Goal: Information Seeking & Learning: Learn about a topic

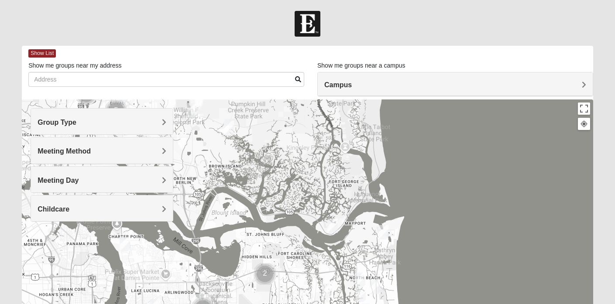
drag, startPoint x: 262, startPoint y: 161, endPoint x: 298, endPoint y: 269, distance: 114.3
click at [298, 269] on div at bounding box center [307, 273] width 571 height 349
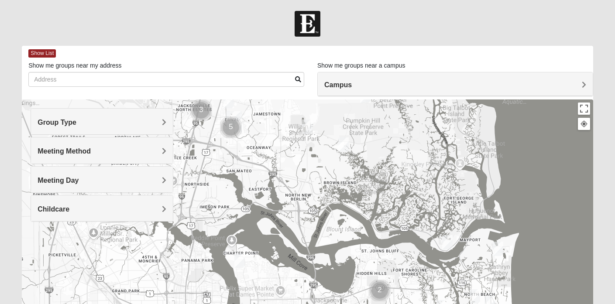
drag, startPoint x: 288, startPoint y: 173, endPoint x: 402, endPoint y: 189, distance: 115.0
click at [402, 189] on div at bounding box center [307, 273] width 571 height 349
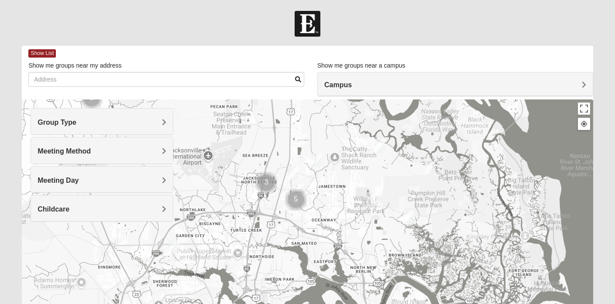
drag, startPoint x: 268, startPoint y: 154, endPoint x: 334, endPoint y: 229, distance: 99.6
click at [334, 229] on div at bounding box center [307, 273] width 571 height 349
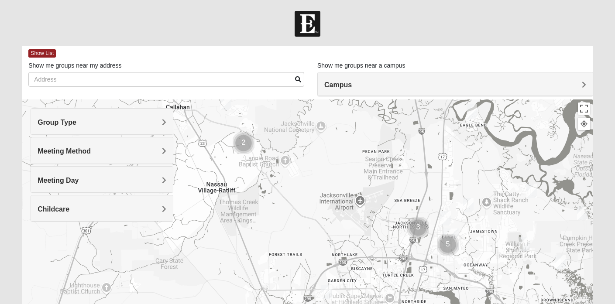
drag, startPoint x: 231, startPoint y: 209, endPoint x: 386, endPoint y: 254, distance: 161.2
click at [386, 254] on div at bounding box center [307, 273] width 571 height 349
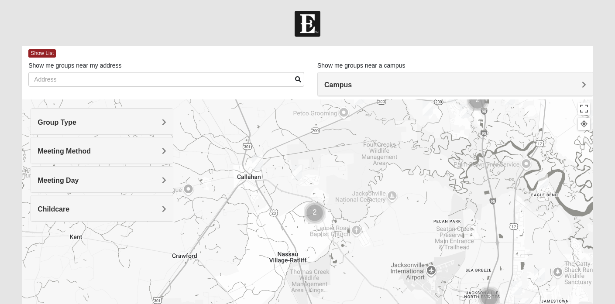
drag, startPoint x: 268, startPoint y: 189, endPoint x: 338, endPoint y: 257, distance: 98.1
click at [338, 257] on div at bounding box center [307, 273] width 571 height 349
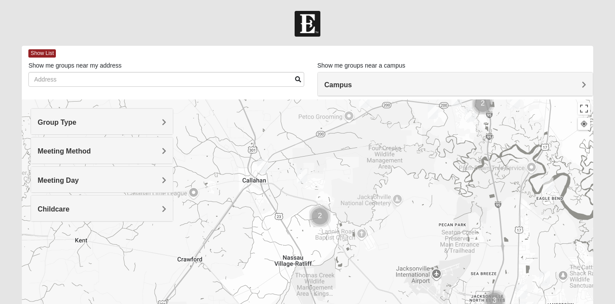
drag, startPoint x: 373, startPoint y: 200, endPoint x: 380, endPoint y: 209, distance: 11.5
click at [380, 209] on div at bounding box center [307, 273] width 571 height 349
click at [262, 164] on img "Mens Burt 32011" at bounding box center [262, 166] width 10 height 14
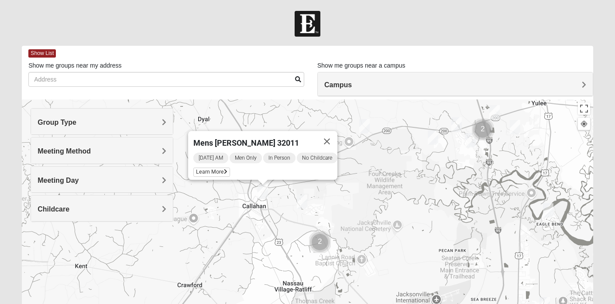
click at [262, 190] on img "Mens Burt 32011" at bounding box center [262, 192] width 10 height 14
click at [332, 134] on button "Close" at bounding box center [326, 141] width 21 height 21
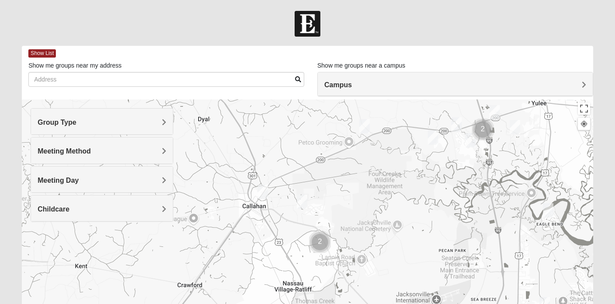
click at [303, 200] on img "Mixed Raines 32011" at bounding box center [302, 202] width 10 height 14
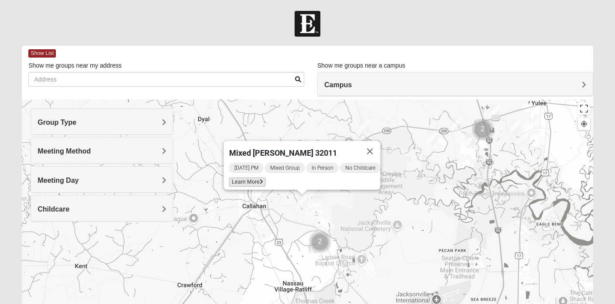
click at [248, 178] on span "Learn More" at bounding box center [247, 182] width 37 height 9
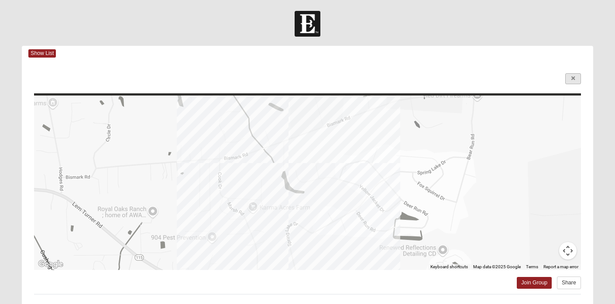
click at [573, 80] on icon at bounding box center [572, 78] width 3 height 5
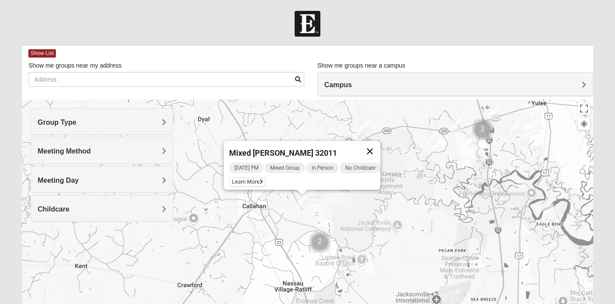
click at [374, 144] on button "Close" at bounding box center [370, 151] width 21 height 21
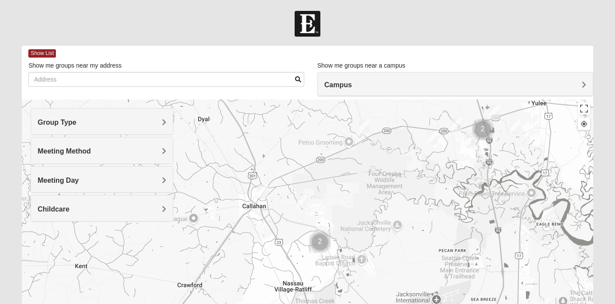
click at [366, 126] on img "Mixed Johnson 32011" at bounding box center [364, 126] width 10 height 14
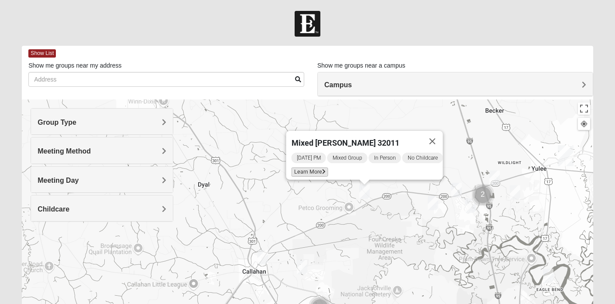
click at [308, 168] on span "Learn More" at bounding box center [309, 172] width 37 height 9
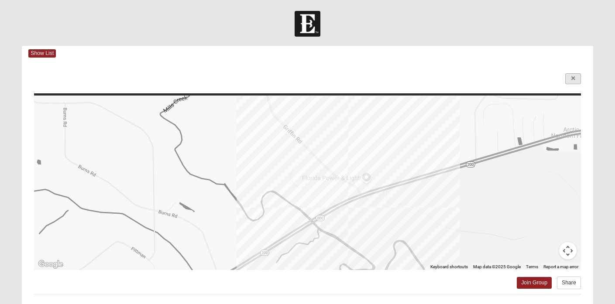
click at [575, 78] on link at bounding box center [573, 78] width 16 height 11
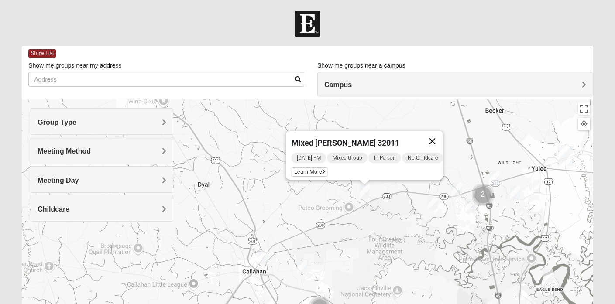
click at [438, 134] on button "Close" at bounding box center [432, 141] width 21 height 21
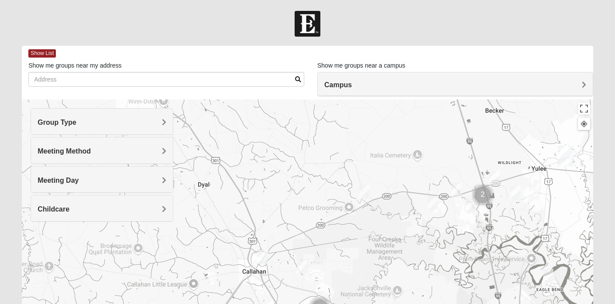
click at [433, 204] on img "Mixed Sheppard 32097" at bounding box center [433, 203] width 10 height 14
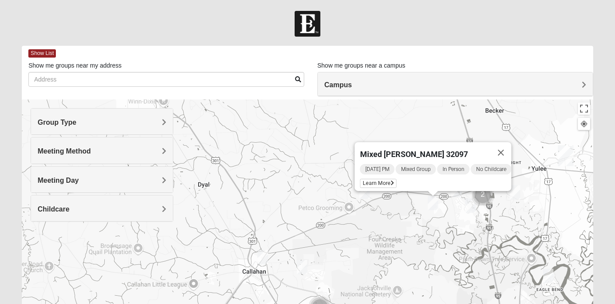
click at [433, 204] on img "Mixed Sheppard 32097" at bounding box center [433, 203] width 10 height 14
click at [507, 146] on button "Close" at bounding box center [500, 152] width 21 height 21
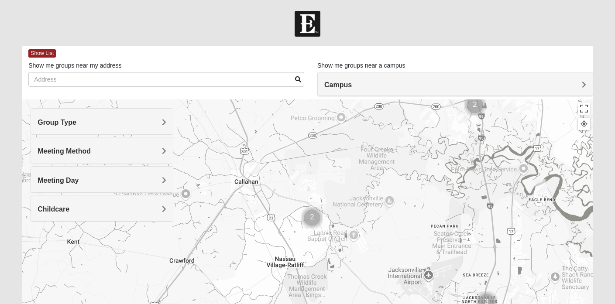
drag, startPoint x: 362, startPoint y: 243, endPoint x: 354, endPoint y: 151, distance: 91.5
click at [354, 151] on div at bounding box center [307, 273] width 571 height 349
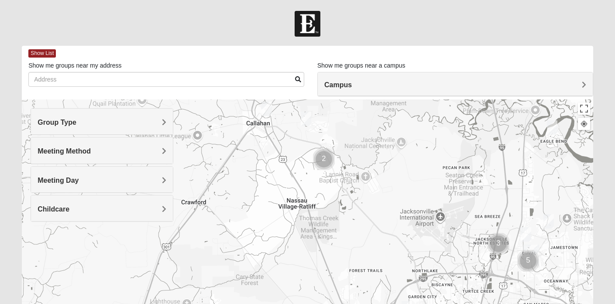
drag, startPoint x: 337, startPoint y: 203, endPoint x: 353, endPoint y: 130, distance: 75.5
click at [353, 130] on div at bounding box center [307, 273] width 571 height 349
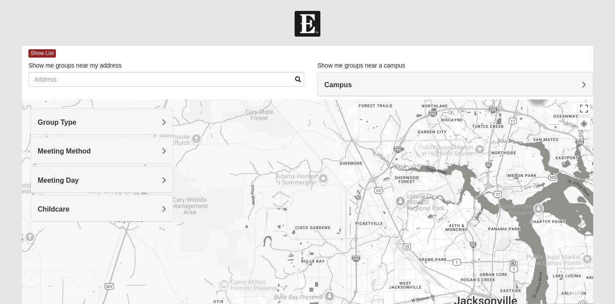
drag, startPoint x: 366, startPoint y: 226, endPoint x: 368, endPoint y: 84, distance: 142.7
click at [368, 84] on div "Show List Loading Groups Keywords Filter Additional Filters Campus Arlington Ba…" at bounding box center [307, 247] width 571 height 403
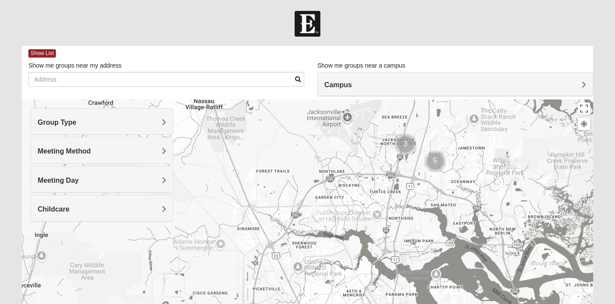
drag, startPoint x: 392, startPoint y: 125, endPoint x: 289, endPoint y: 190, distance: 122.4
click at [289, 190] on div at bounding box center [307, 273] width 571 height 349
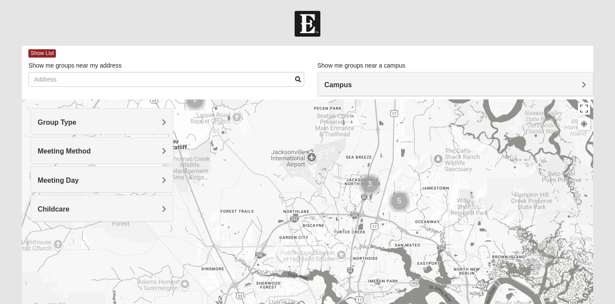
drag, startPoint x: 312, startPoint y: 156, endPoint x: 276, endPoint y: 197, distance: 55.0
click at [276, 197] on div at bounding box center [307, 273] width 571 height 349
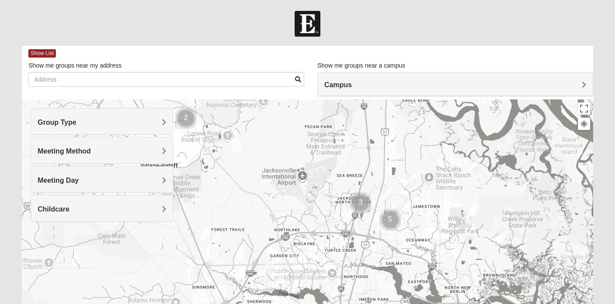
drag, startPoint x: 334, startPoint y: 165, endPoint x: 327, endPoint y: 185, distance: 20.8
click at [327, 185] on div at bounding box center [307, 273] width 571 height 349
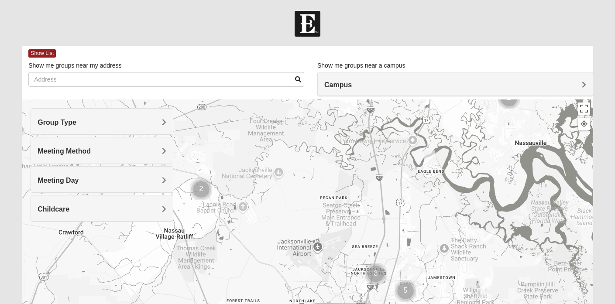
drag, startPoint x: 269, startPoint y: 122, endPoint x: 284, endPoint y: 193, distance: 73.2
click at [284, 193] on div at bounding box center [307, 273] width 571 height 349
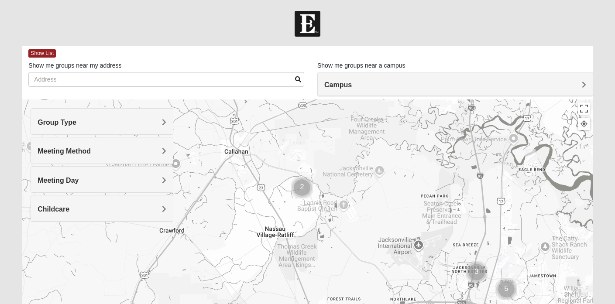
drag, startPoint x: 266, startPoint y: 199, endPoint x: 367, endPoint y: 199, distance: 101.2
click at [367, 199] on div at bounding box center [307, 273] width 571 height 349
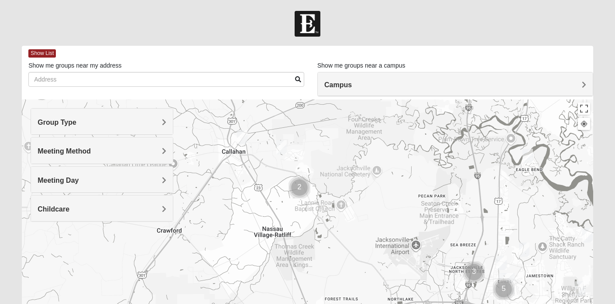
click at [298, 187] on img "Cluster of 2 groups" at bounding box center [299, 188] width 22 height 22
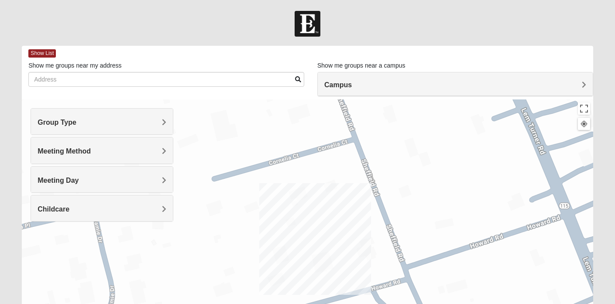
click at [352, 83] on span "Campus" at bounding box center [337, 84] width 27 height 7
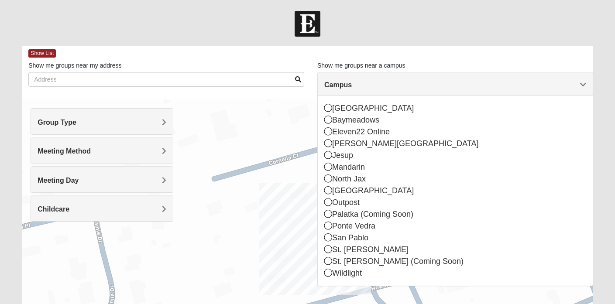
click at [352, 83] on span "Campus" at bounding box center [337, 84] width 27 height 7
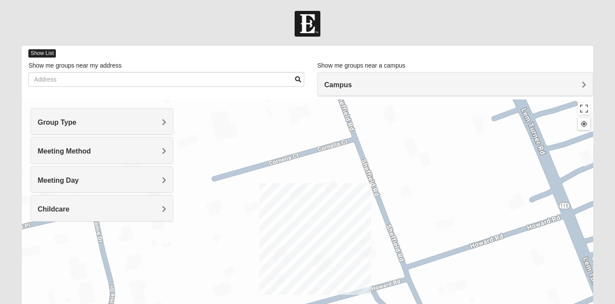
click at [48, 53] on span "Show List" at bounding box center [41, 53] width 27 height 8
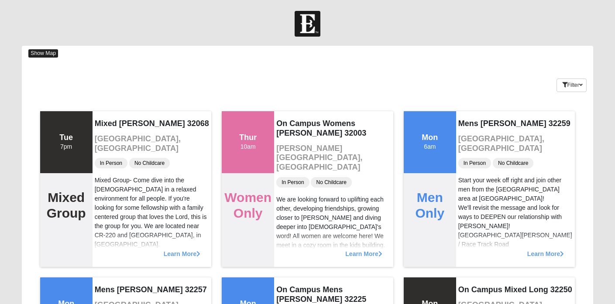
click at [41, 55] on span "Show Map" at bounding box center [43, 53] width 30 height 8
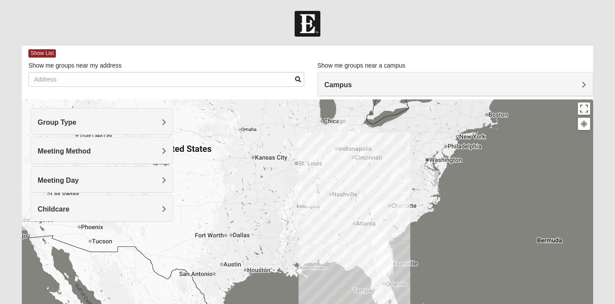
drag, startPoint x: 332, startPoint y: 211, endPoint x: 254, endPoint y: 152, distance: 97.8
click at [254, 152] on div "To navigate, press the arrow keys." at bounding box center [307, 273] width 571 height 349
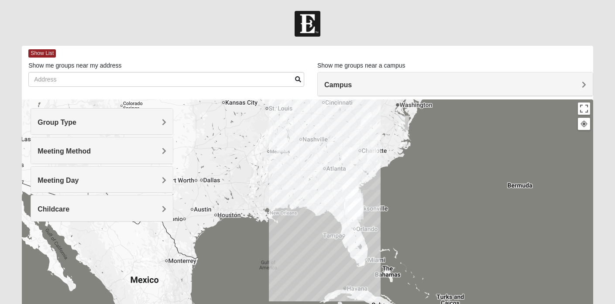
drag, startPoint x: 290, startPoint y: 235, endPoint x: 248, endPoint y: 171, distance: 75.6
click at [248, 171] on div "To navigate, press the arrow keys." at bounding box center [307, 273] width 571 height 349
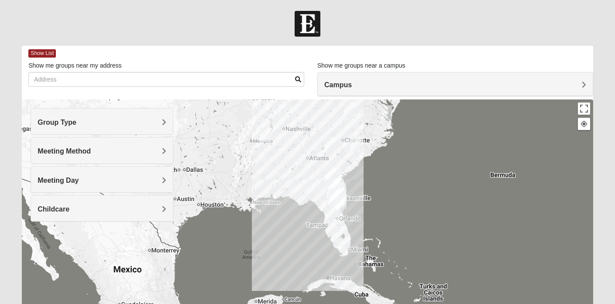
click at [335, 173] on img "Jesup" at bounding box center [333, 178] width 16 height 21
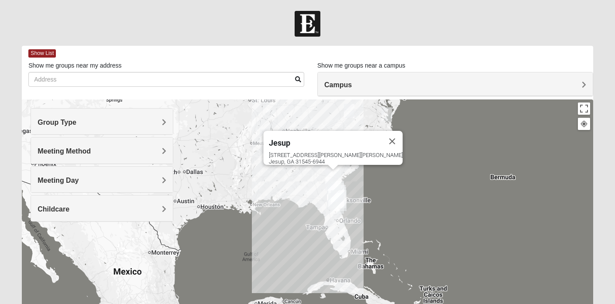
click at [334, 174] on img "Jesup" at bounding box center [333, 180] width 16 height 21
click at [337, 195] on img "St. Augustine (Coming Soon)" at bounding box center [339, 200] width 16 height 21
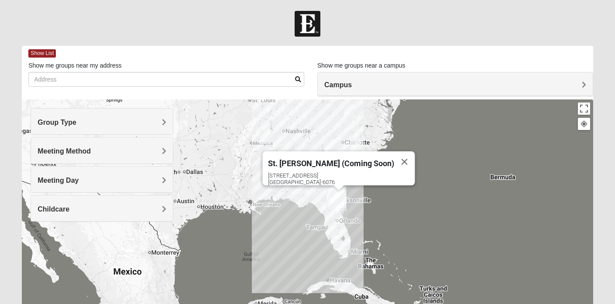
click at [337, 195] on img "St. Augustine (Coming Soon)" at bounding box center [339, 200] width 16 height 21
click at [337, 205] on img "St. Augustine (Coming Soon)" at bounding box center [339, 200] width 16 height 21
click at [394, 155] on button "Close" at bounding box center [404, 161] width 21 height 21
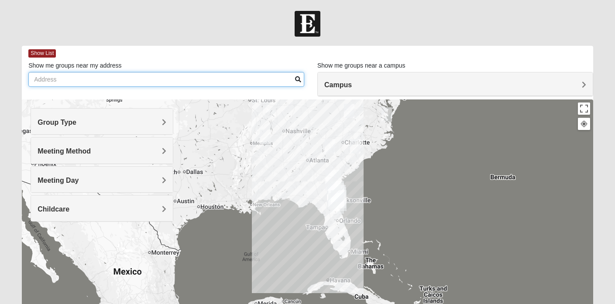
click at [92, 79] on input "Show me groups near my address" at bounding box center [166, 79] width 276 height 15
type input "32218"
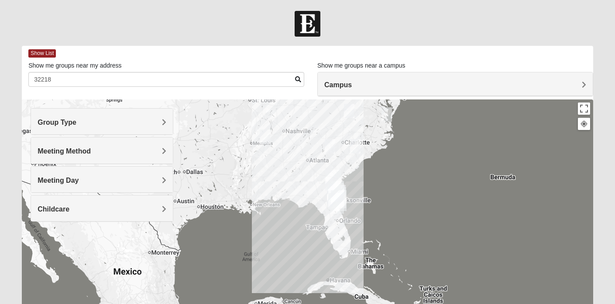
click at [298, 82] on span at bounding box center [298, 79] width 6 height 6
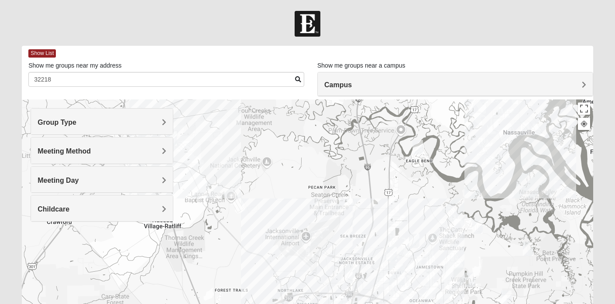
drag, startPoint x: 280, startPoint y: 189, endPoint x: 302, endPoint y: 195, distance: 23.6
click at [302, 195] on div at bounding box center [307, 273] width 571 height 349
click at [418, 144] on img "Mixed McLaughlin/Huber 32226" at bounding box center [417, 147] width 10 height 14
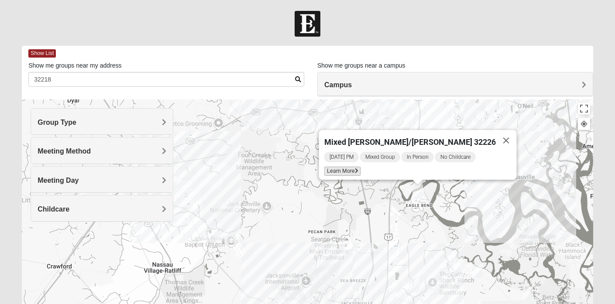
click at [361, 167] on span "Learn More" at bounding box center [342, 171] width 37 height 9
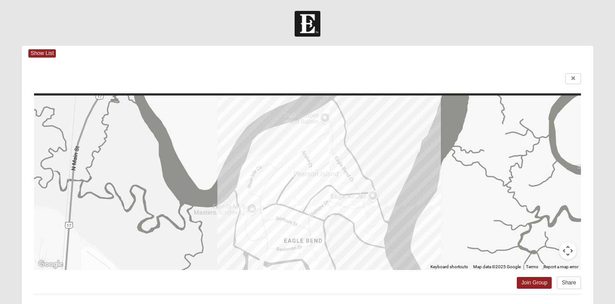
drag, startPoint x: 360, startPoint y: 252, endPoint x: 357, endPoint y: 255, distance: 4.6
click at [357, 255] on div at bounding box center [307, 183] width 547 height 175
click at [574, 79] on icon at bounding box center [572, 78] width 3 height 5
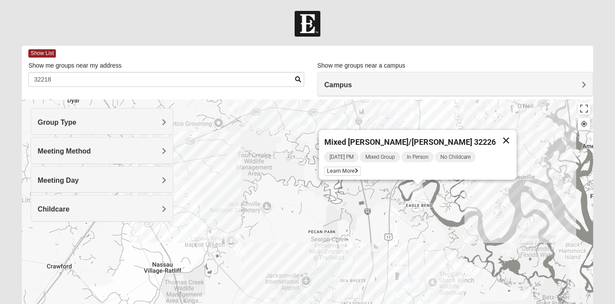
click at [496, 134] on button "Close" at bounding box center [506, 140] width 21 height 21
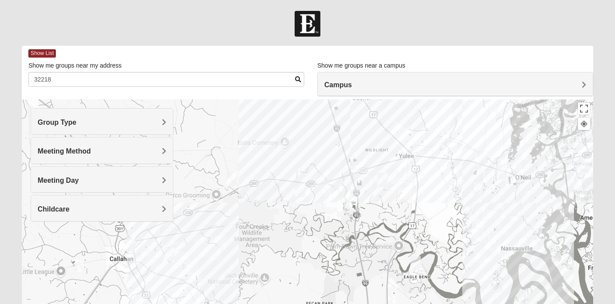
drag, startPoint x: 441, startPoint y: 129, endPoint x: 439, endPoint y: 203, distance: 73.8
click at [439, 203] on div at bounding box center [307, 273] width 571 height 349
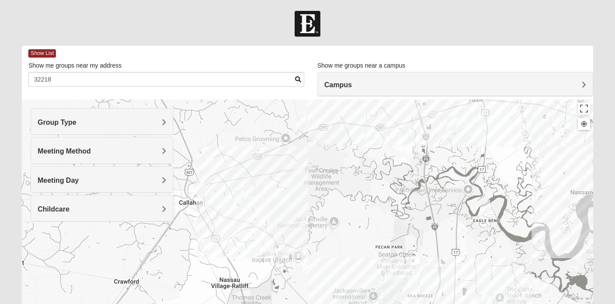
drag, startPoint x: 437, startPoint y: 212, endPoint x: 507, endPoint y: 154, distance: 90.2
click at [507, 154] on div at bounding box center [307, 273] width 571 height 349
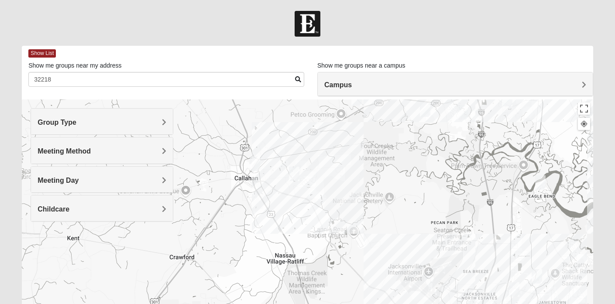
drag, startPoint x: 291, startPoint y: 233, endPoint x: 346, endPoint y: 208, distance: 61.3
click at [346, 208] on div at bounding box center [307, 273] width 571 height 349
click at [255, 164] on img "Mens Burt 32011" at bounding box center [255, 164] width 10 height 14
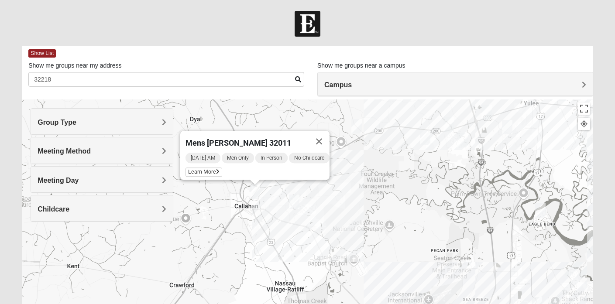
click at [254, 191] on img "Mens Burt 32011" at bounding box center [255, 192] width 10 height 14
click at [326, 134] on button "Close" at bounding box center [318, 141] width 21 height 21
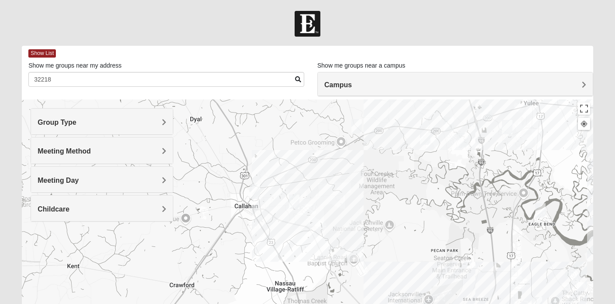
click at [356, 125] on img "Mixed Johnson 32011" at bounding box center [356, 126] width 10 height 14
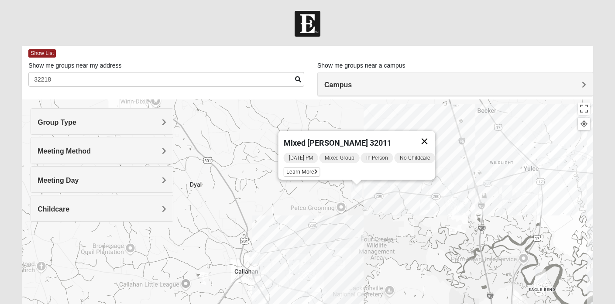
click at [430, 135] on button "Close" at bounding box center [424, 141] width 21 height 21
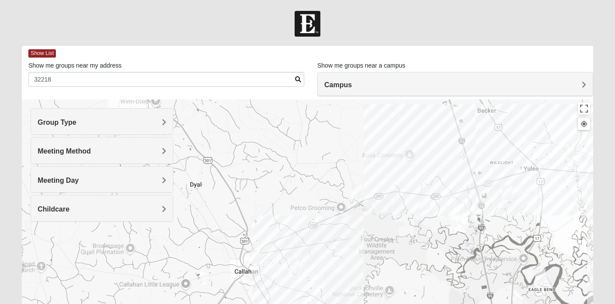
click at [296, 267] on img "Mixed Raines 32011" at bounding box center [294, 267] width 10 height 14
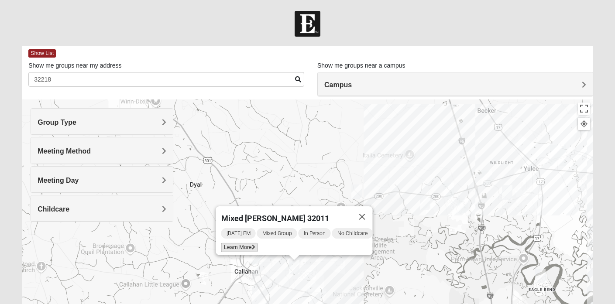
click at [239, 243] on span "Learn More" at bounding box center [239, 247] width 37 height 9
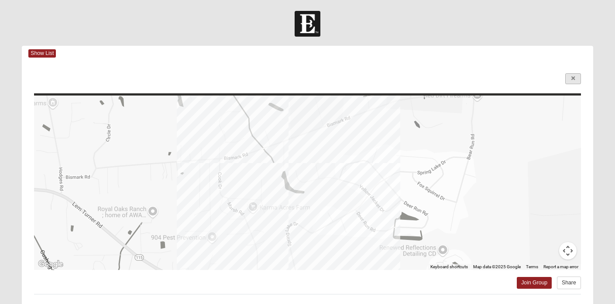
click at [573, 75] on link at bounding box center [573, 78] width 16 height 11
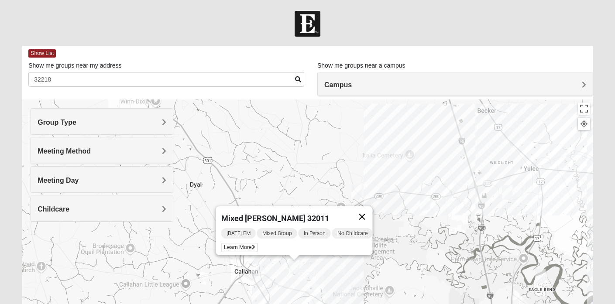
click at [367, 210] on button "Close" at bounding box center [362, 216] width 21 height 21
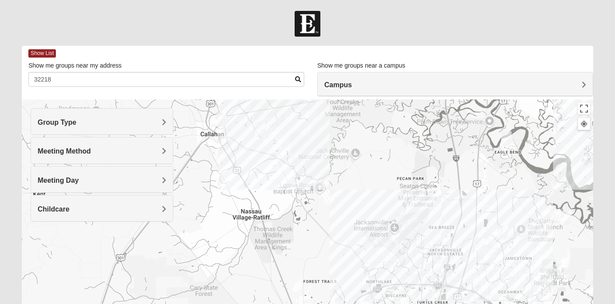
drag, startPoint x: 377, startPoint y: 251, endPoint x: 343, endPoint y: 110, distance: 144.7
click at [343, 110] on div at bounding box center [307, 273] width 571 height 349
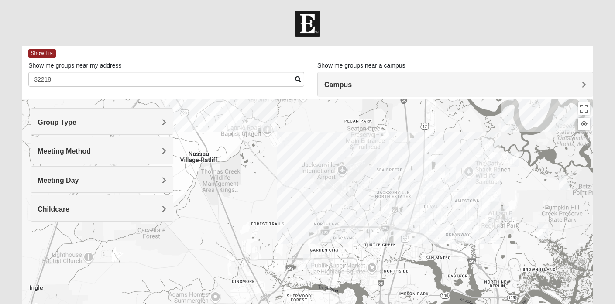
drag, startPoint x: 389, startPoint y: 179, endPoint x: 336, endPoint y: 121, distance: 78.5
click at [336, 121] on div at bounding box center [307, 273] width 571 height 349
click at [366, 205] on div at bounding box center [307, 273] width 571 height 349
click at [69, 206] on span "Childcare" at bounding box center [54, 209] width 32 height 7
click at [41, 234] on icon at bounding box center [42, 234] width 8 height 8
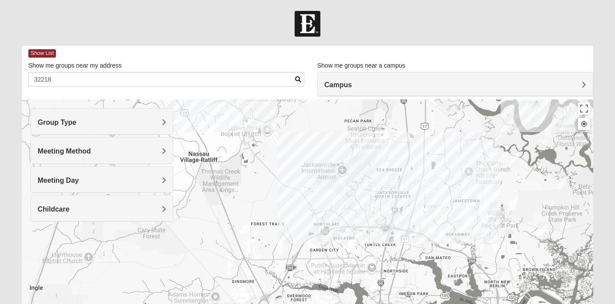
click at [366, 204] on div at bounding box center [307, 273] width 571 height 349
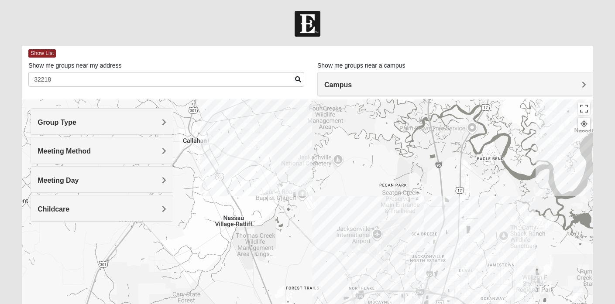
drag, startPoint x: 328, startPoint y: 191, endPoint x: 367, endPoint y: 262, distance: 80.8
click at [367, 262] on div at bounding box center [307, 273] width 571 height 349
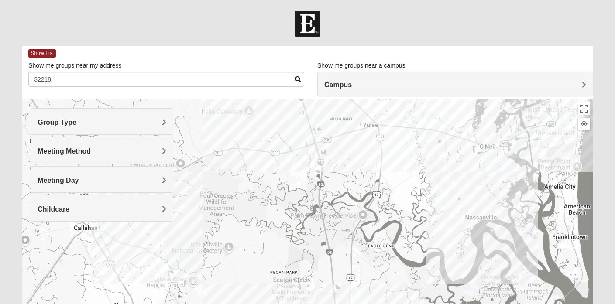
drag, startPoint x: 387, startPoint y: 162, endPoint x: 272, endPoint y: 244, distance: 140.7
click at [272, 244] on div at bounding box center [307, 273] width 571 height 349
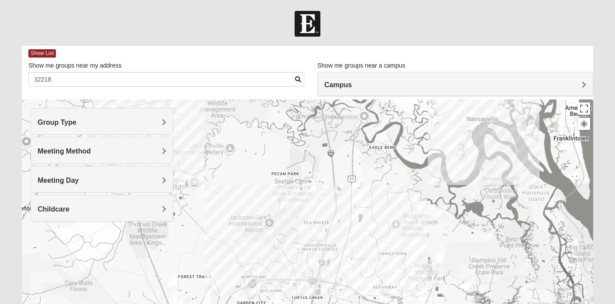
drag, startPoint x: 384, startPoint y: 267, endPoint x: 388, endPoint y: 164, distance: 103.9
click at [388, 164] on div at bounding box center [307, 273] width 571 height 349
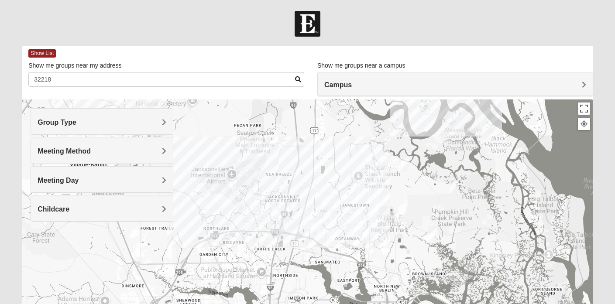
drag, startPoint x: 456, startPoint y: 169, endPoint x: 424, endPoint y: 158, distance: 34.1
click at [424, 158] on div at bounding box center [307, 273] width 571 height 349
click at [396, 212] on img "Mixed Lancaster 32226" at bounding box center [396, 218] width 10 height 14
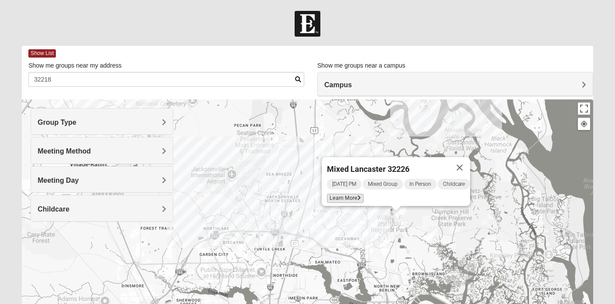
click at [342, 194] on span "Learn More" at bounding box center [345, 198] width 37 height 9
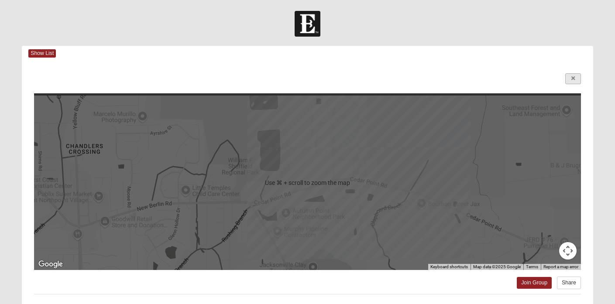
click at [572, 78] on icon at bounding box center [572, 78] width 3 height 5
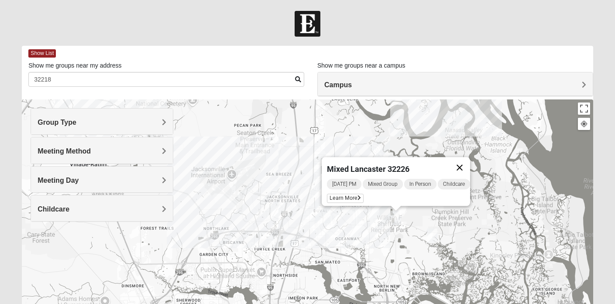
click at [466, 161] on button "Close" at bounding box center [459, 167] width 21 height 21
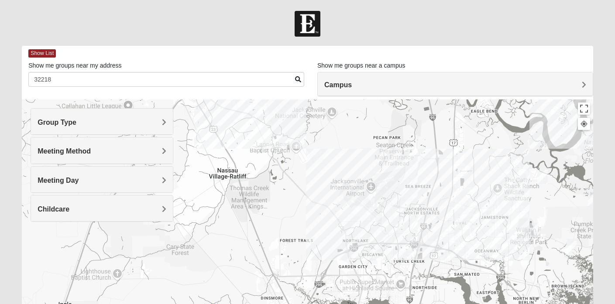
drag, startPoint x: 273, startPoint y: 173, endPoint x: 417, endPoint y: 188, distance: 144.8
click at [417, 188] on div at bounding box center [307, 273] width 571 height 349
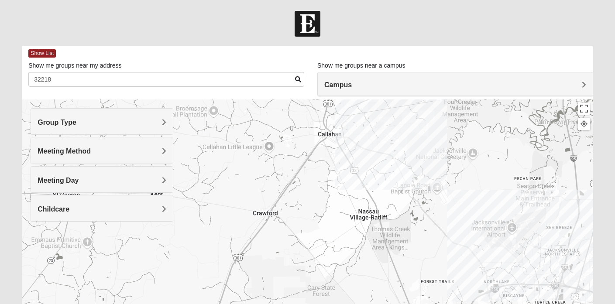
drag, startPoint x: 296, startPoint y: 174, endPoint x: 434, endPoint y: 211, distance: 142.8
click at [434, 211] on div at bounding box center [307, 273] width 571 height 349
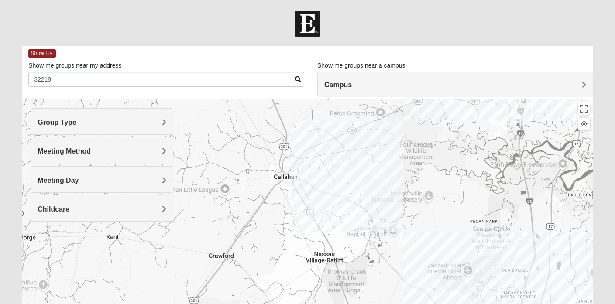
drag, startPoint x: 312, startPoint y: 190, endPoint x: 180, endPoint y: 175, distance: 132.3
click at [180, 175] on div at bounding box center [307, 273] width 571 height 349
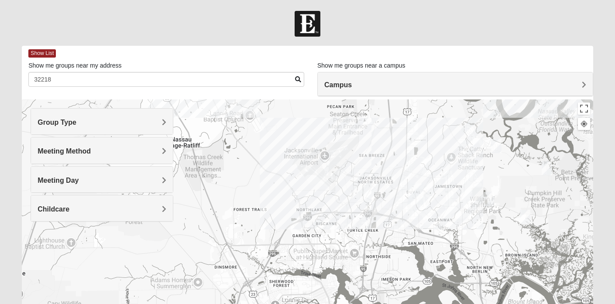
drag, startPoint x: 301, startPoint y: 190, endPoint x: 261, endPoint y: 175, distance: 43.1
click at [261, 175] on div at bounding box center [307, 273] width 571 height 349
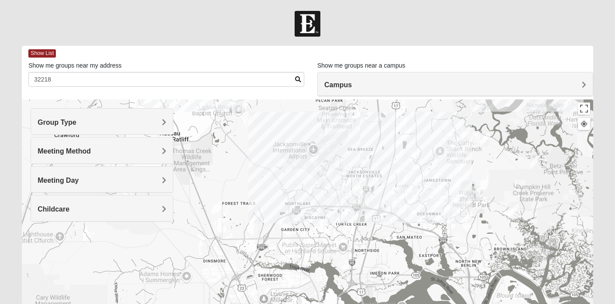
click at [69, 209] on span "Childcare" at bounding box center [54, 209] width 32 height 7
click at [44, 242] on icon at bounding box center [42, 241] width 8 height 8
click at [91, 148] on span "Meeting Method" at bounding box center [64, 150] width 53 height 7
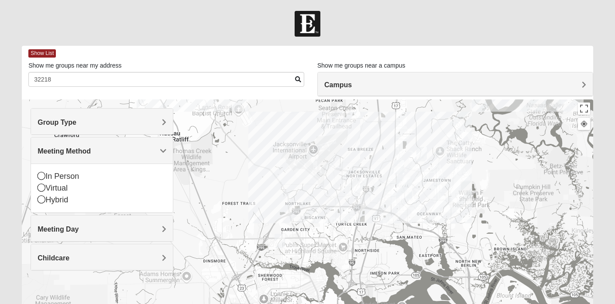
click at [91, 148] on span "Meeting Method" at bounding box center [64, 150] width 53 height 7
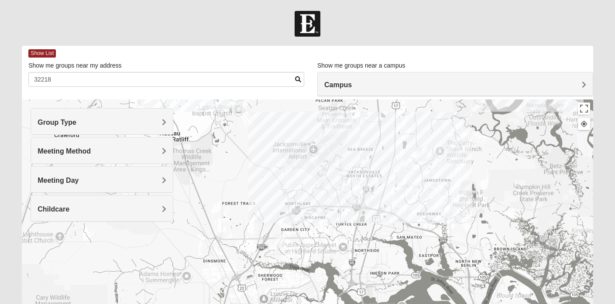
click at [79, 177] on span "Meeting Day" at bounding box center [58, 180] width 41 height 7
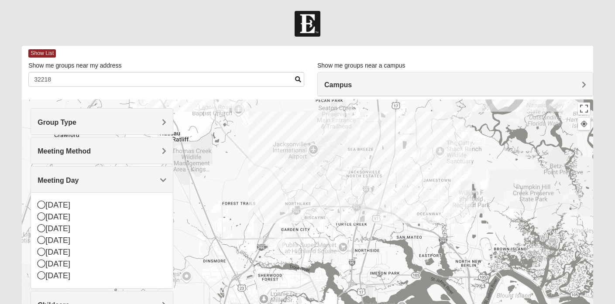
click at [79, 177] on span "Meeting Day" at bounding box center [58, 180] width 41 height 7
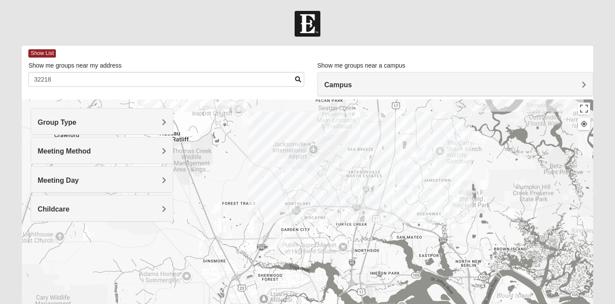
click at [76, 119] on span "Group Type" at bounding box center [57, 122] width 39 height 7
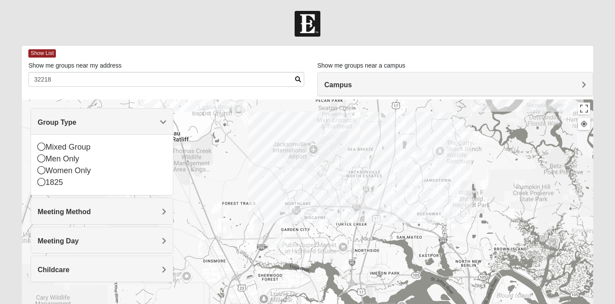
click at [223, 160] on div at bounding box center [307, 273] width 571 height 349
click at [219, 175] on div at bounding box center [307, 273] width 571 height 349
click at [76, 124] on span "Group Type" at bounding box center [57, 122] width 39 height 7
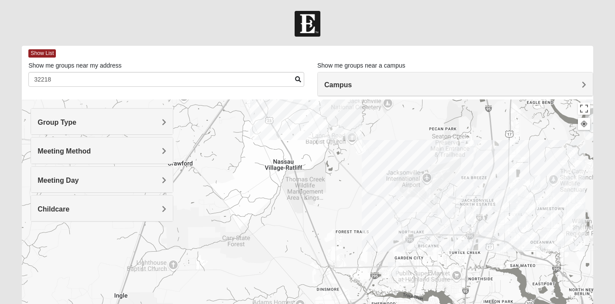
drag, startPoint x: 228, startPoint y: 168, endPoint x: 346, endPoint y: 194, distance: 120.7
click at [346, 194] on div at bounding box center [307, 273] width 571 height 349
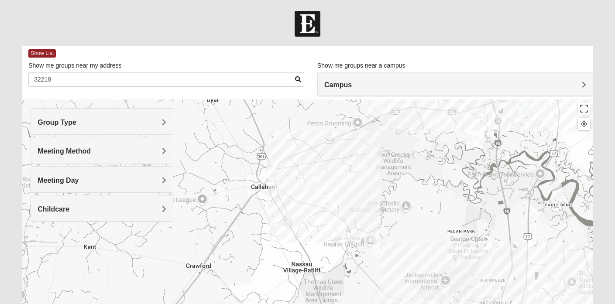
drag, startPoint x: 352, startPoint y: 160, endPoint x: 366, endPoint y: 267, distance: 107.8
click at [366, 267] on div at bounding box center [307, 273] width 571 height 349
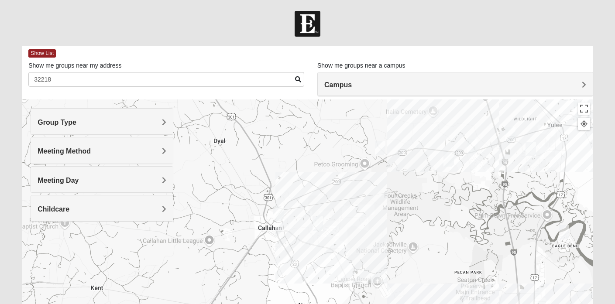
drag, startPoint x: 385, startPoint y: 203, endPoint x: 390, endPoint y: 246, distance: 43.5
click at [390, 246] on div at bounding box center [307, 273] width 571 height 349
click at [473, 146] on img "Mens Evans 32097" at bounding box center [472, 148] width 10 height 14
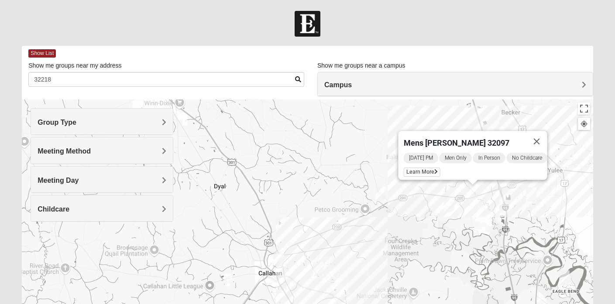
click at [472, 189] on img "Mens Evans 32097" at bounding box center [472, 192] width 10 height 14
click at [451, 205] on img "Mixed Sheppard 32097" at bounding box center [449, 205] width 10 height 14
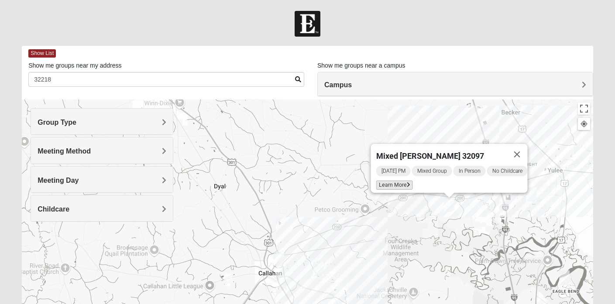
click at [395, 181] on span "Learn More" at bounding box center [394, 185] width 37 height 9
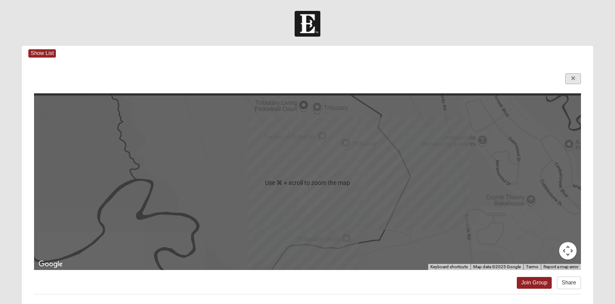
click at [571, 79] on icon at bounding box center [572, 78] width 3 height 5
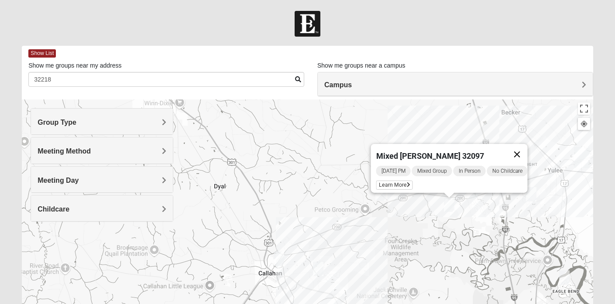
click at [522, 150] on button "Close" at bounding box center [517, 154] width 21 height 21
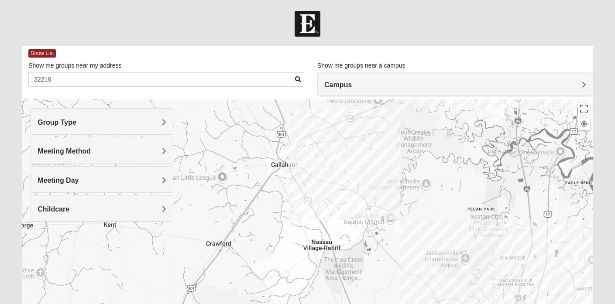
drag, startPoint x: 231, startPoint y: 236, endPoint x: 244, endPoint y: 126, distance: 110.8
click at [244, 126] on div at bounding box center [307, 273] width 571 height 349
click at [291, 149] on img "Mens Burt 32011" at bounding box center [292, 150] width 10 height 14
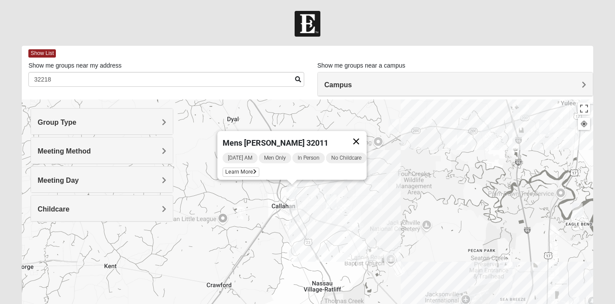
click at [361, 134] on button "Close" at bounding box center [356, 141] width 21 height 21
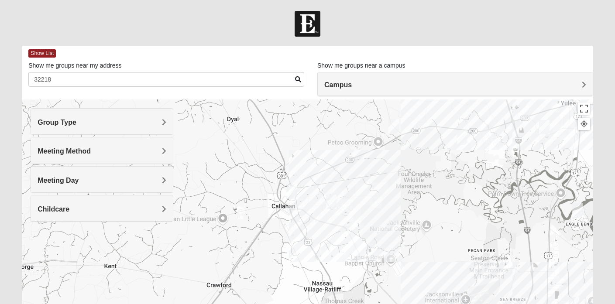
click at [332, 202] on img "Mixed Raines 32011" at bounding box center [331, 202] width 10 height 14
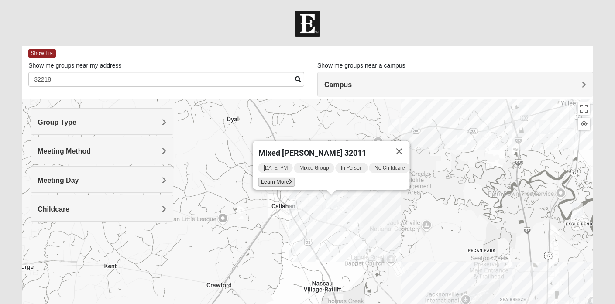
click at [271, 178] on span "Learn More" at bounding box center [276, 182] width 37 height 9
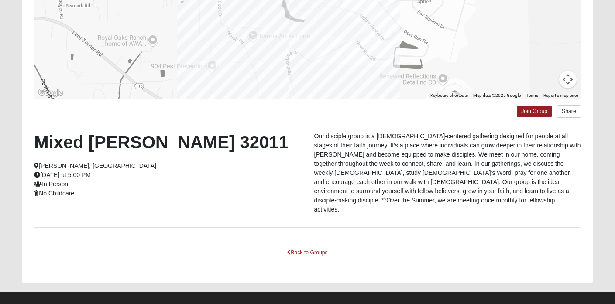
scroll to position [173, 0]
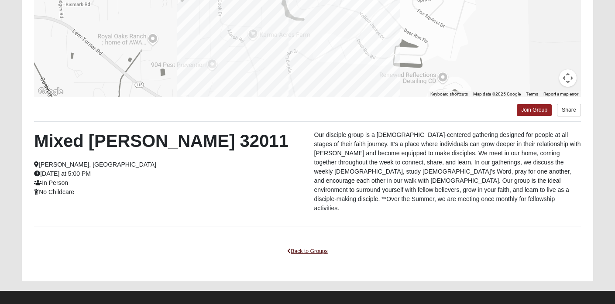
click at [312, 245] on link "Back to Groups" at bounding box center [306, 252] width 51 height 14
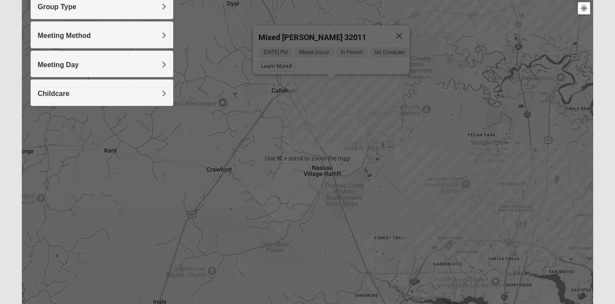
scroll to position [113, 0]
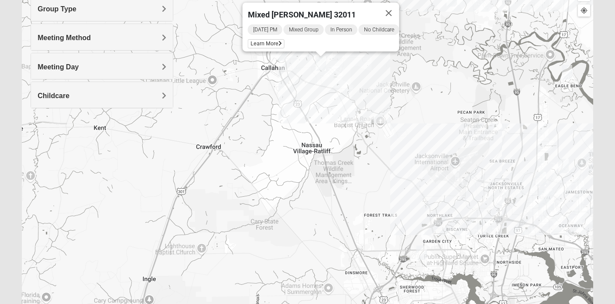
drag, startPoint x: 378, startPoint y: 215, endPoint x: 367, endPoint y: 188, distance: 28.6
click at [367, 188] on div "Mixed Raines 32011 Sunday PM Mixed Group In Person No Childcare Learn More" at bounding box center [307, 160] width 571 height 349
click at [335, 103] on div "Mixed Raines 32011 Sunday PM Mixed Group In Person No Childcare Learn More" at bounding box center [307, 160] width 571 height 349
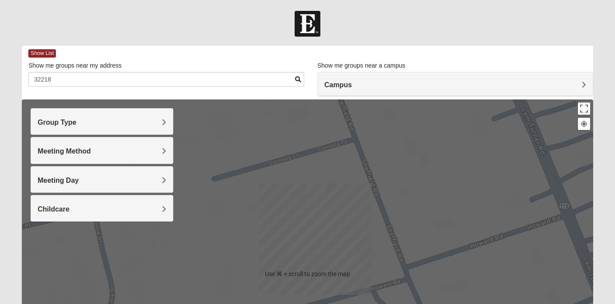
scroll to position [0, 0]
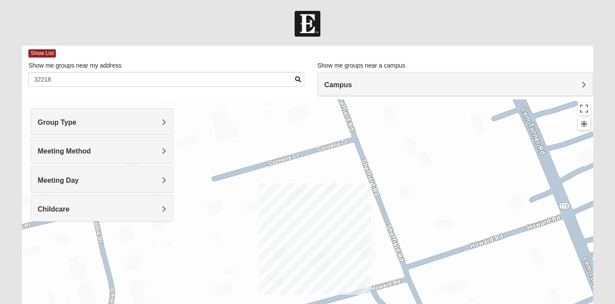
click at [295, 77] on span at bounding box center [298, 79] width 6 height 6
click at [299, 79] on span at bounding box center [298, 79] width 6 height 6
